Goal: Check status: Check status

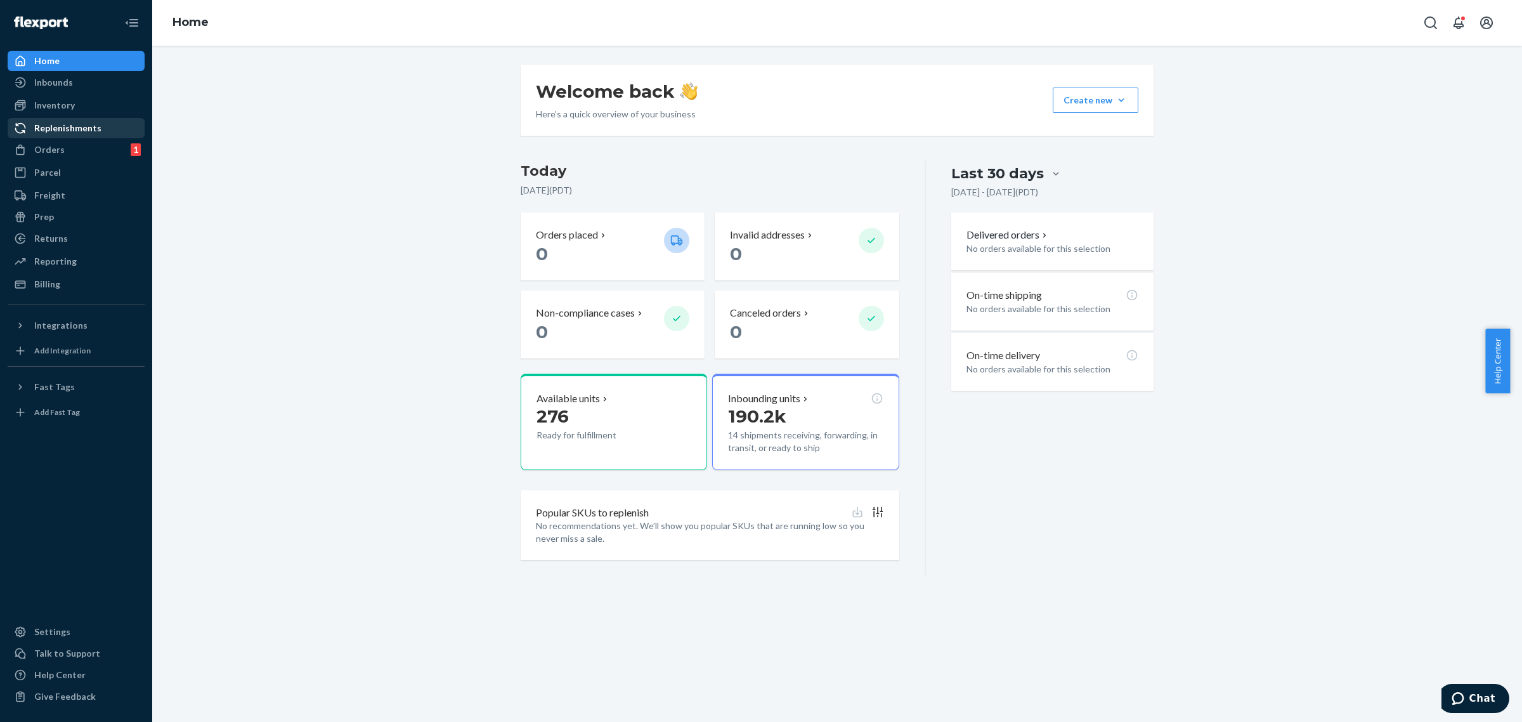
click at [99, 137] on div "Replenishments" at bounding box center [76, 128] width 134 height 18
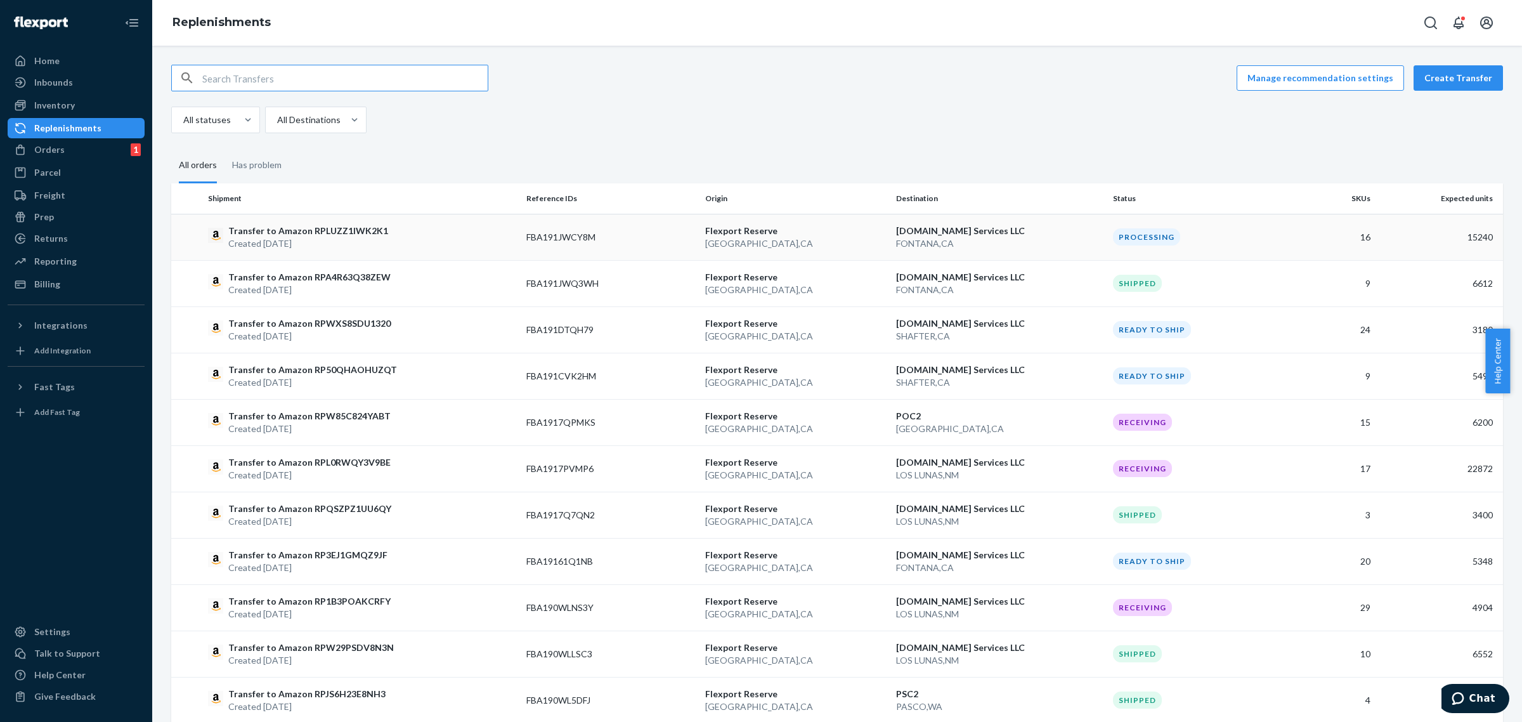
click at [524, 257] on td "FBA191JWCY8M" at bounding box center [610, 237] width 178 height 46
click at [692, 467] on td "FBA1917PVMP6" at bounding box center [610, 468] width 178 height 46
